Goal: Task Accomplishment & Management: Use online tool/utility

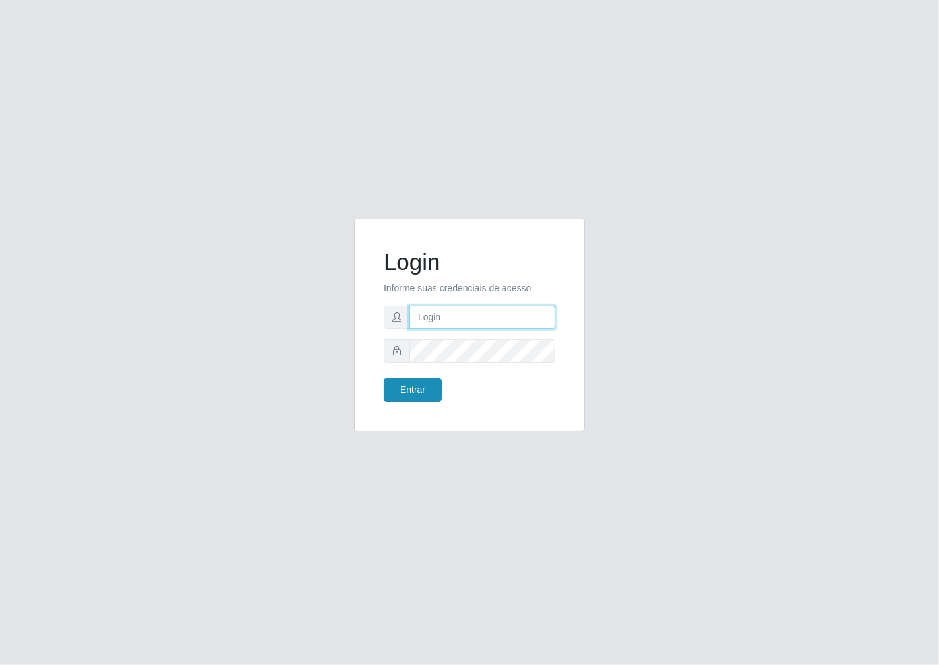
type input "janaina@iwof"
click at [418, 382] on button "Entrar" at bounding box center [413, 389] width 58 height 23
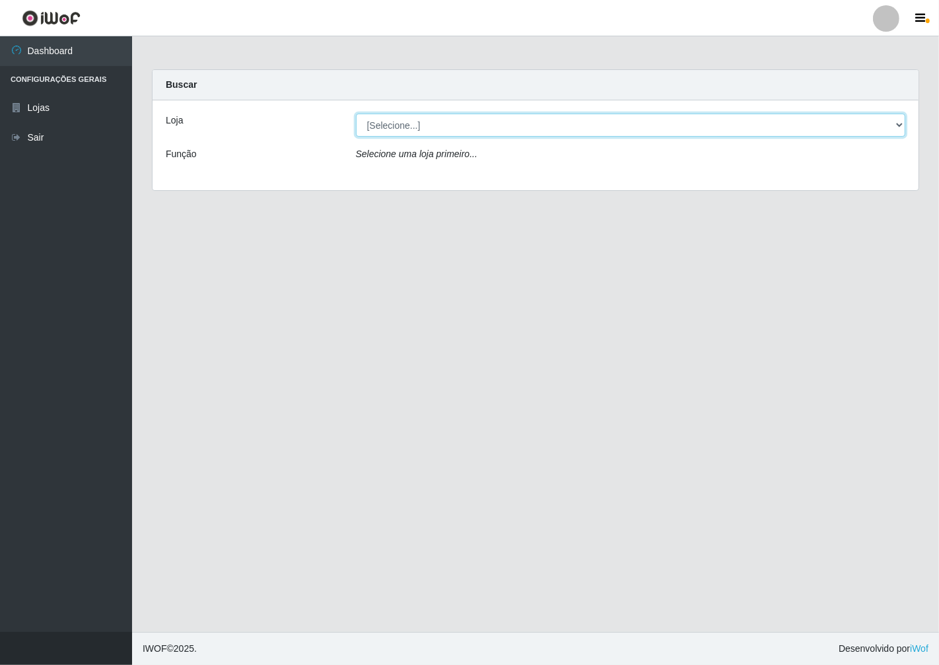
click at [895, 125] on select "[Selecione...] Minimercado Filezão" at bounding box center [631, 125] width 550 height 23
select select "204"
click at [356, 114] on select "[Selecione...] Minimercado Filezão" at bounding box center [631, 125] width 550 height 23
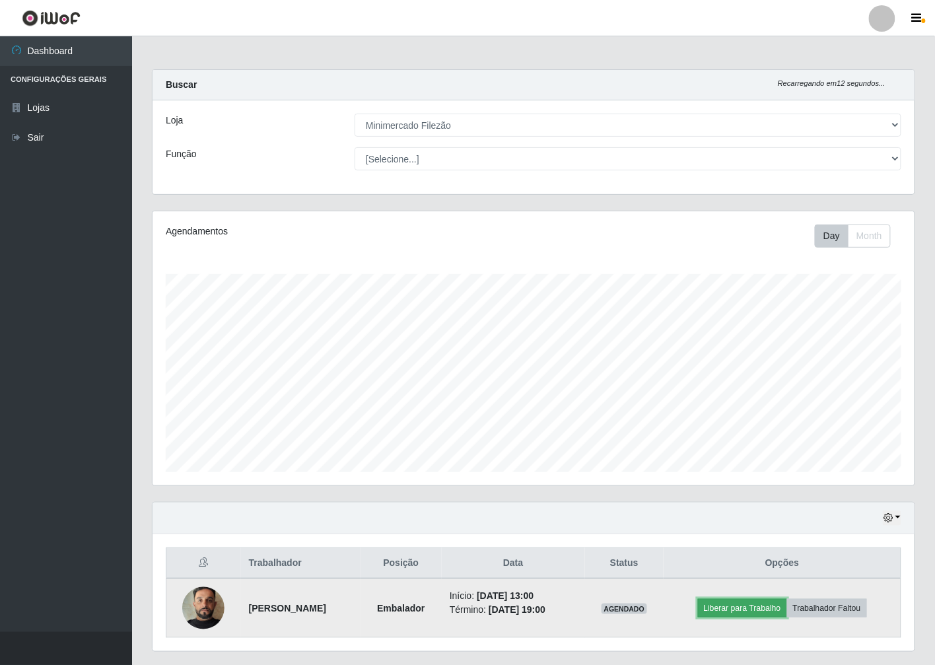
click at [744, 607] on button "Liberar para Trabalho" at bounding box center [742, 608] width 89 height 18
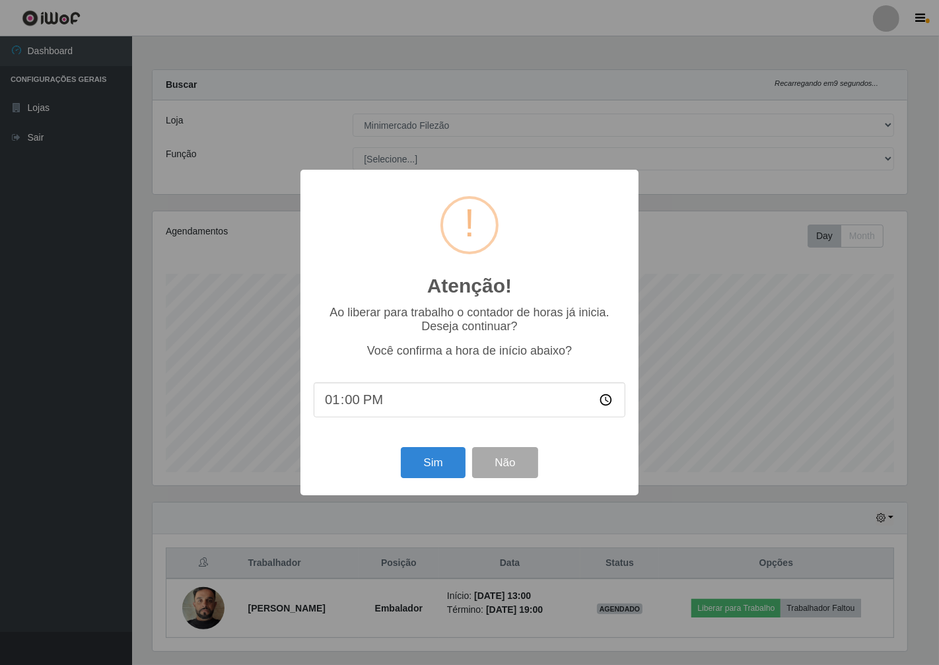
click at [443, 481] on div "Sim Não" at bounding box center [470, 463] width 312 height 38
click at [440, 473] on button "Sim" at bounding box center [433, 462] width 64 height 31
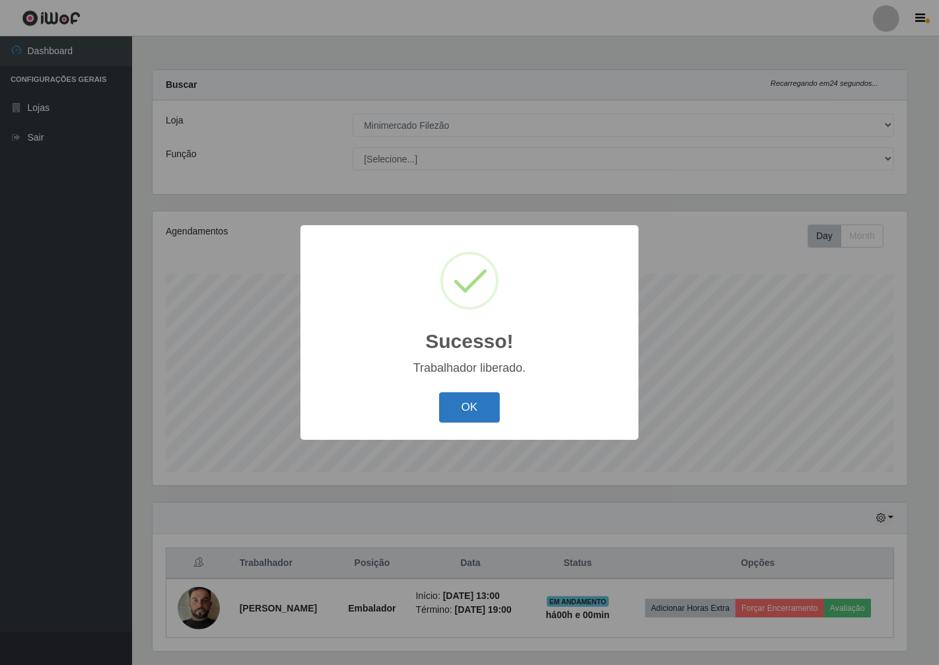
click at [498, 406] on button "OK" at bounding box center [469, 407] width 61 height 31
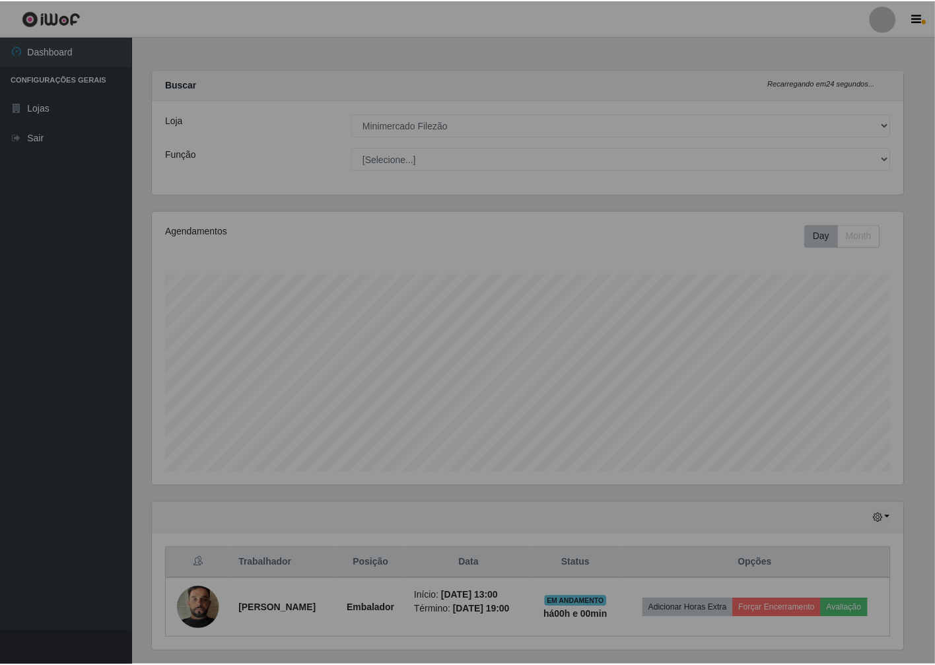
scroll to position [273, 762]
